Goal: Complete application form

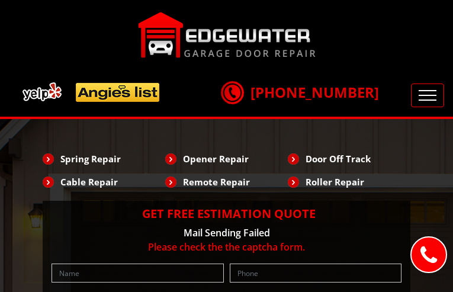
type input "CDkLjgApJNw"
type input "5606327889"
type input "[EMAIL_ADDRESS][DOMAIN_NAME]"
type input "eHxIUjCzaZN"
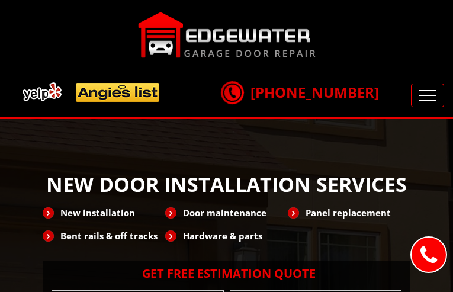
type input "bUvXOcvxUdY"
type input "7667734430"
type input "[EMAIL_ADDRESS][DOMAIN_NAME]"
type input "SUXOzMfa"
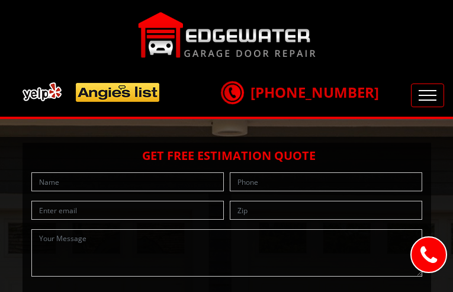
type input "udGevPNFsQTxupR"
type input "8651132874"
type input "[EMAIL_ADDRESS][DOMAIN_NAME]"
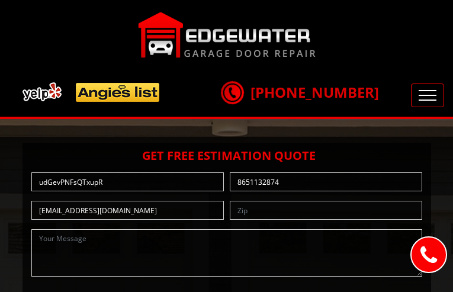
type input "YQfdwRyFBJQ"
